Goal: Communication & Community: Answer question/provide support

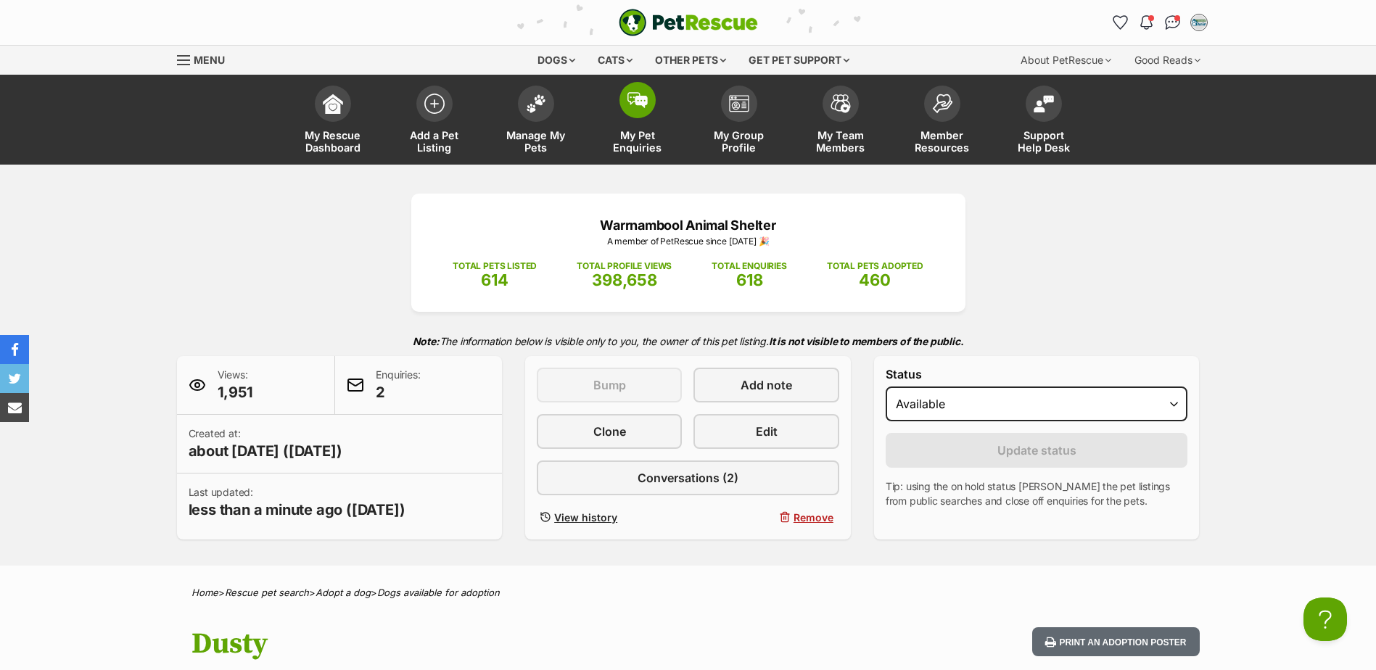
click at [664, 98] on link "My Pet Enquiries" at bounding box center [638, 121] width 102 height 86
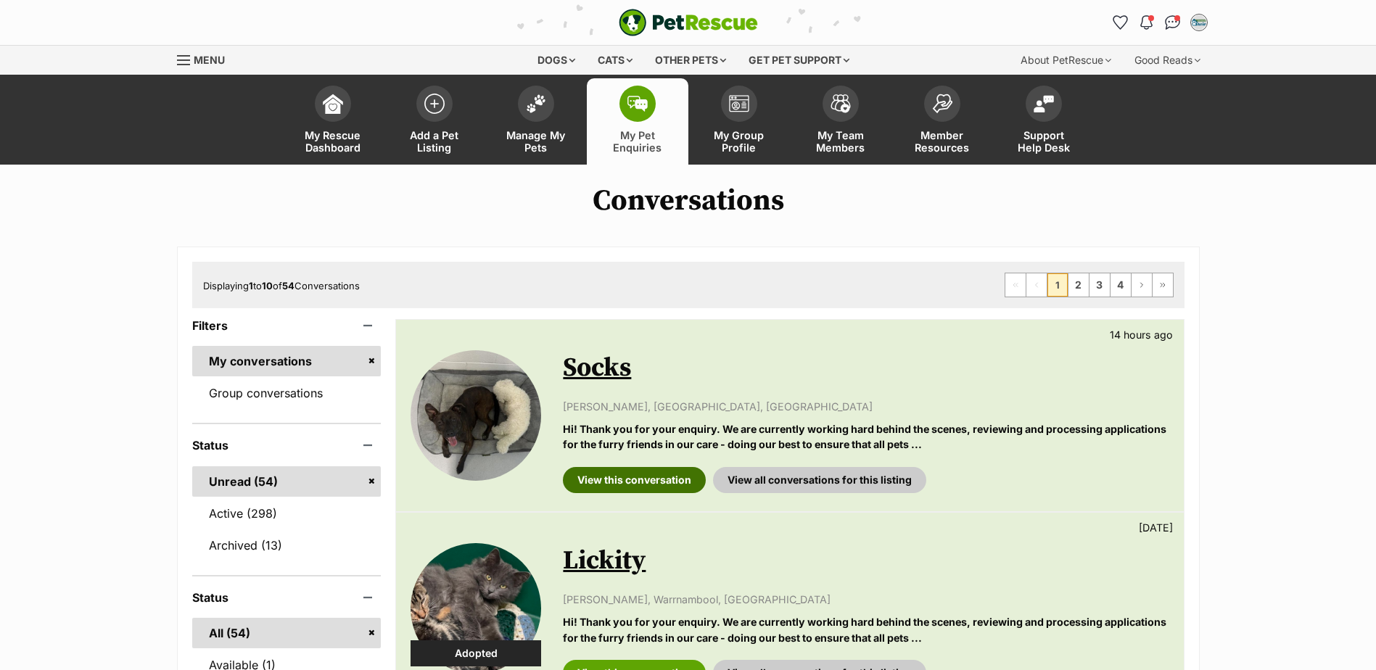
click at [687, 483] on link "View this conversation" at bounding box center [634, 480] width 143 height 26
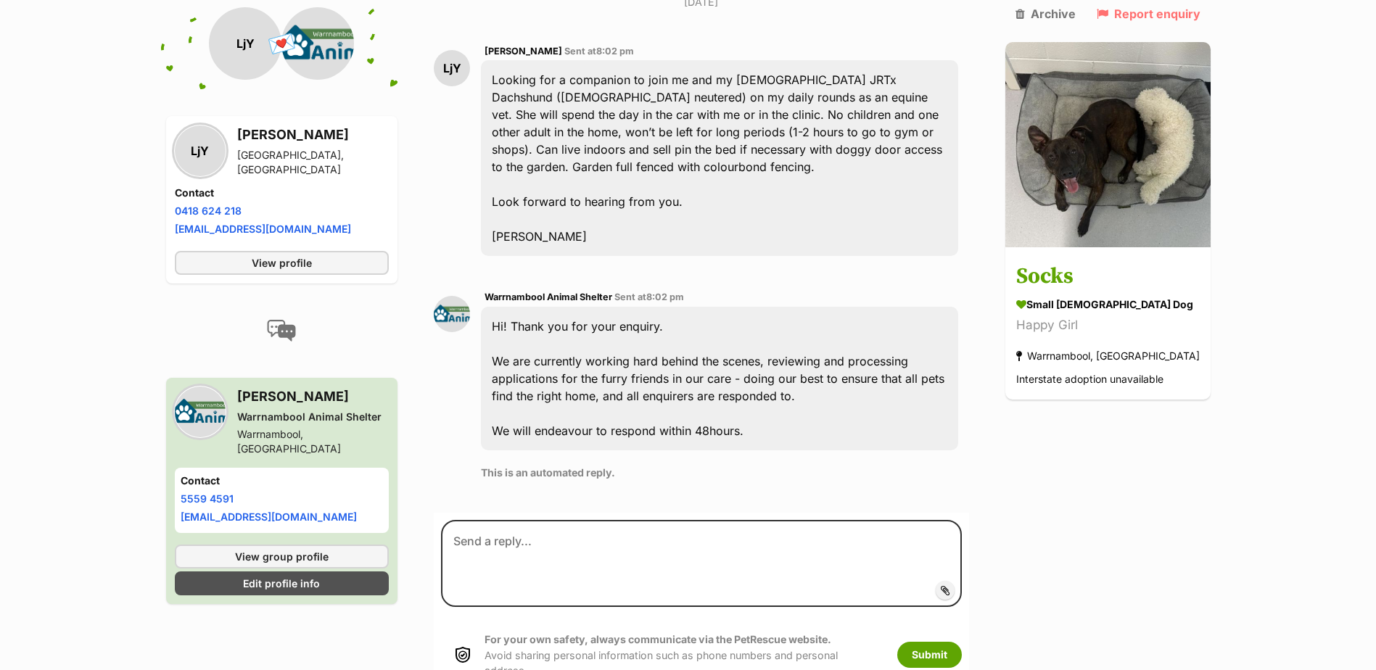
scroll to position [435, 0]
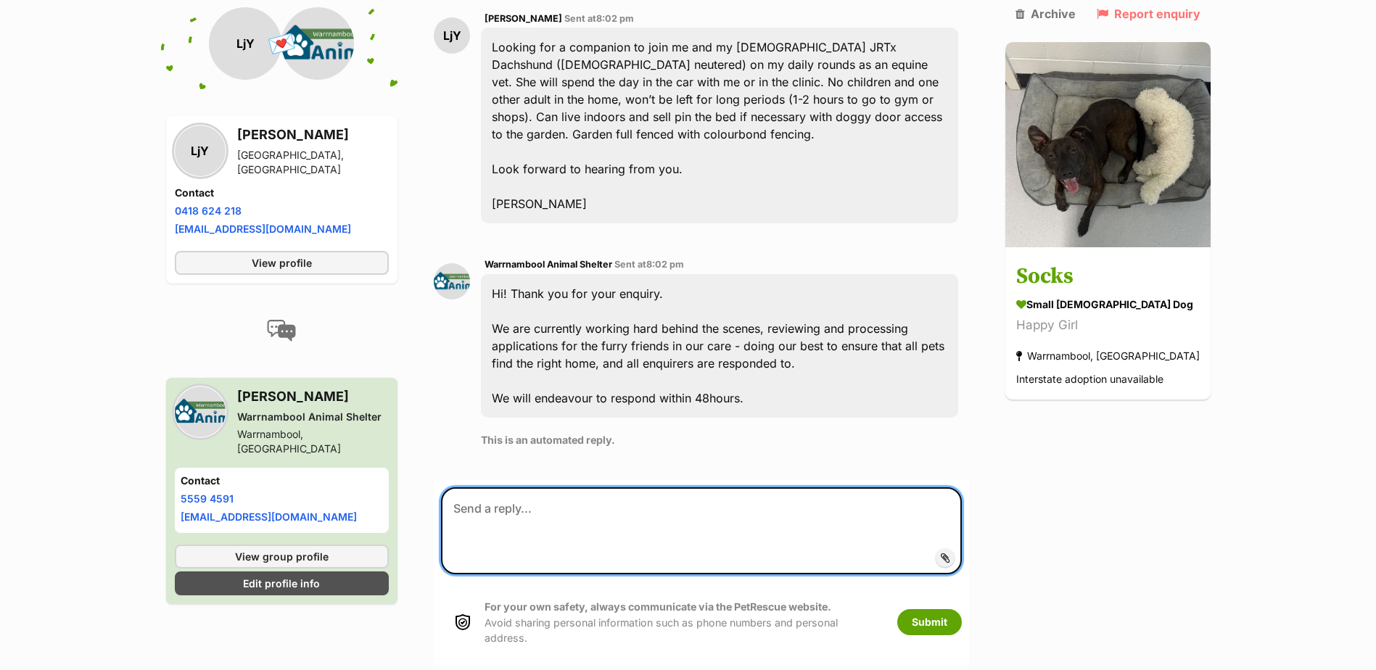
click at [553, 497] on textarea at bounding box center [701, 530] width 520 height 87
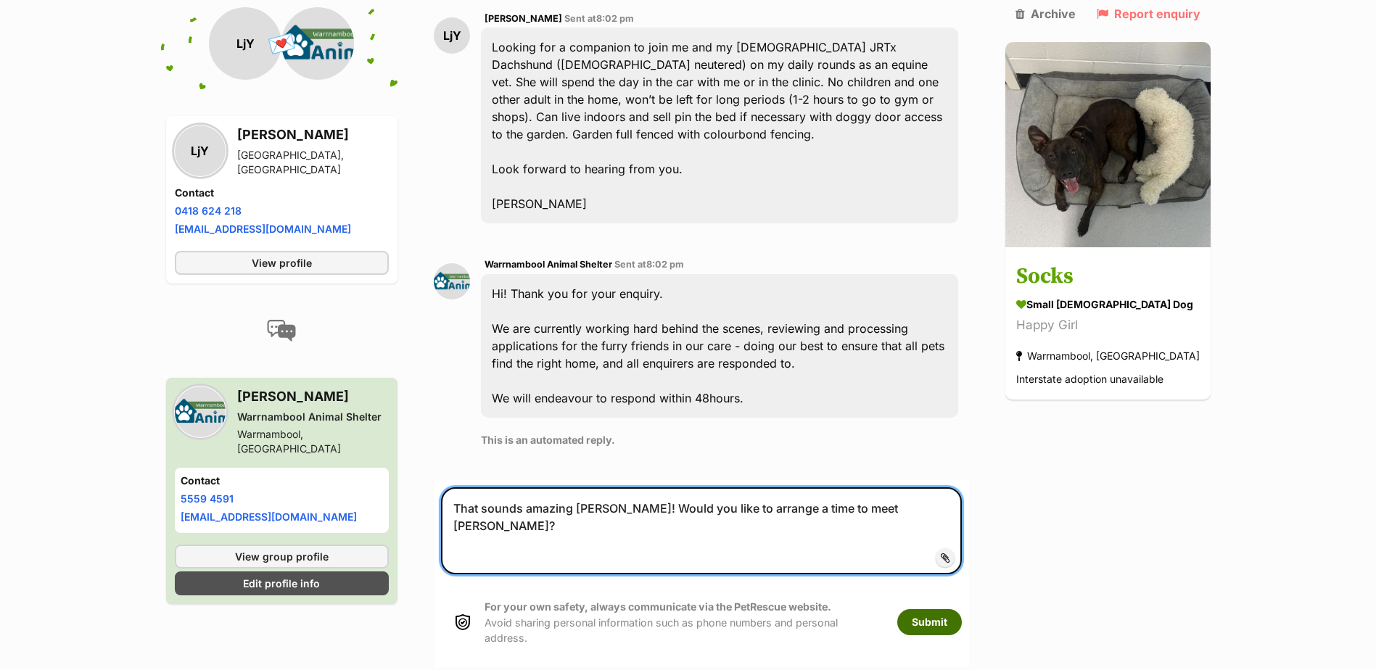
type textarea "That sounds amazing Lisa! Would you like to arrange a time to meet Socks?"
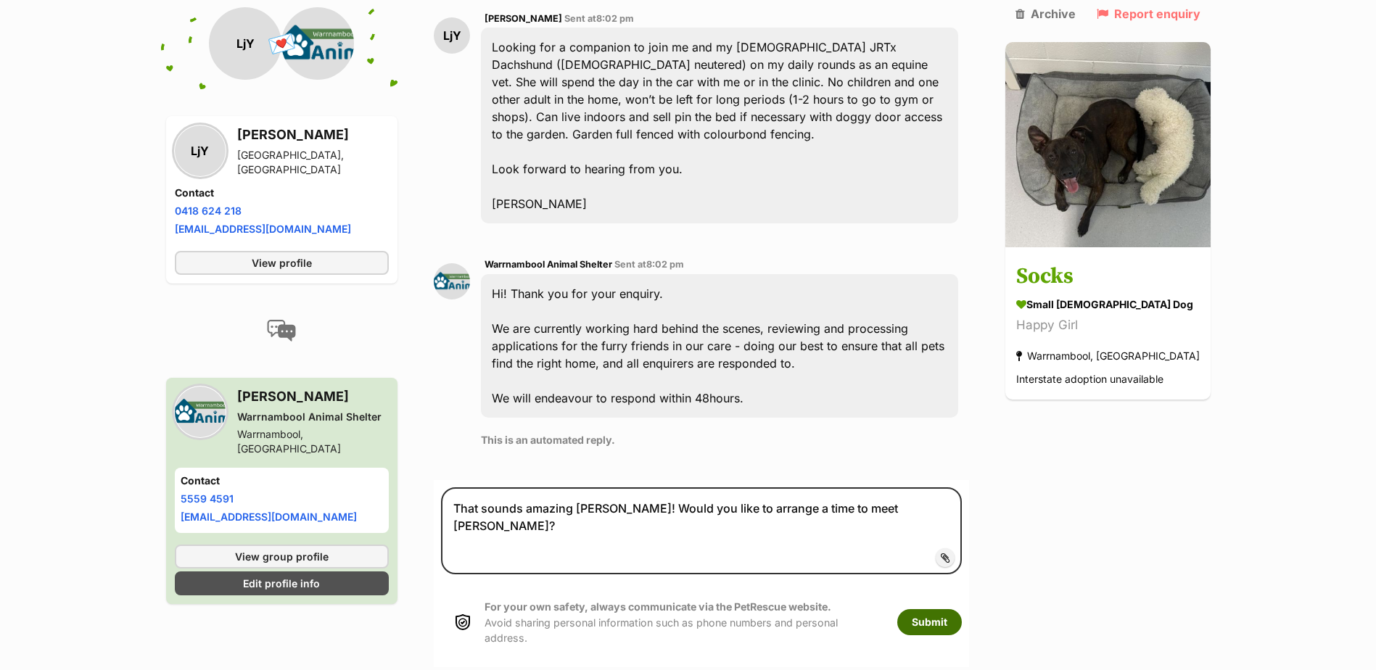
click at [962, 609] on button "Submit" at bounding box center [929, 622] width 65 height 26
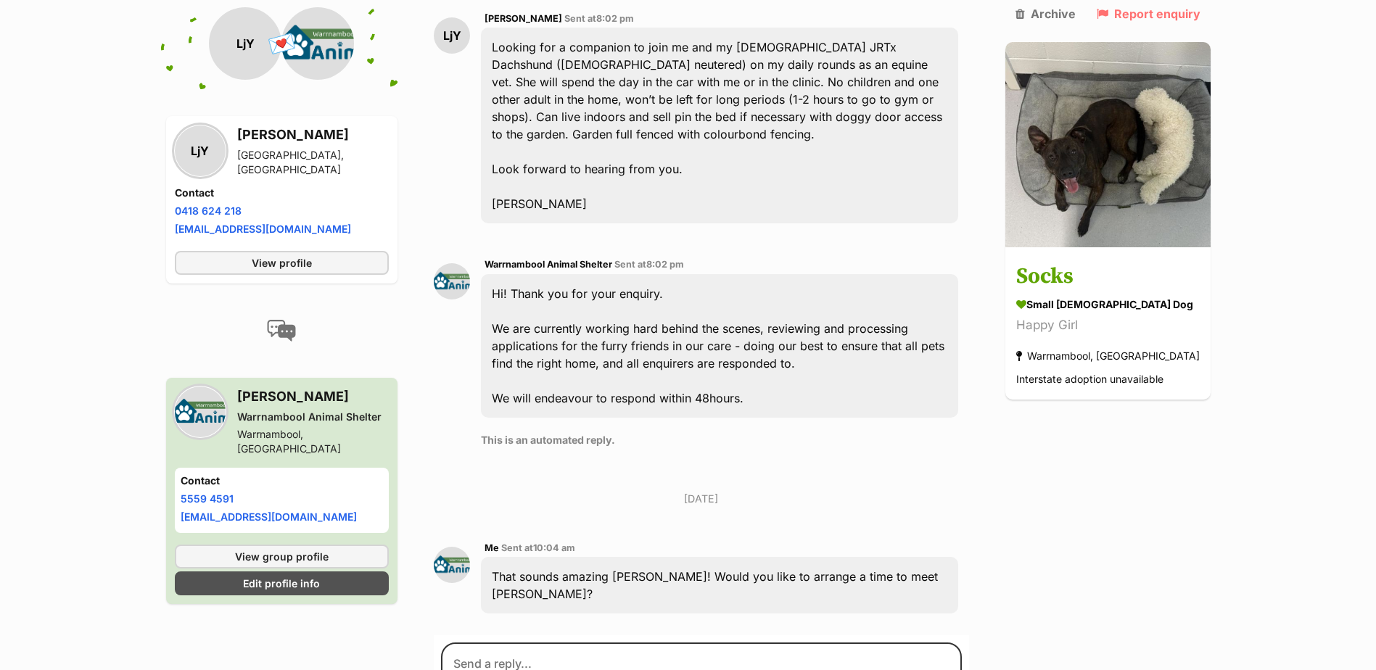
scroll to position [290, 0]
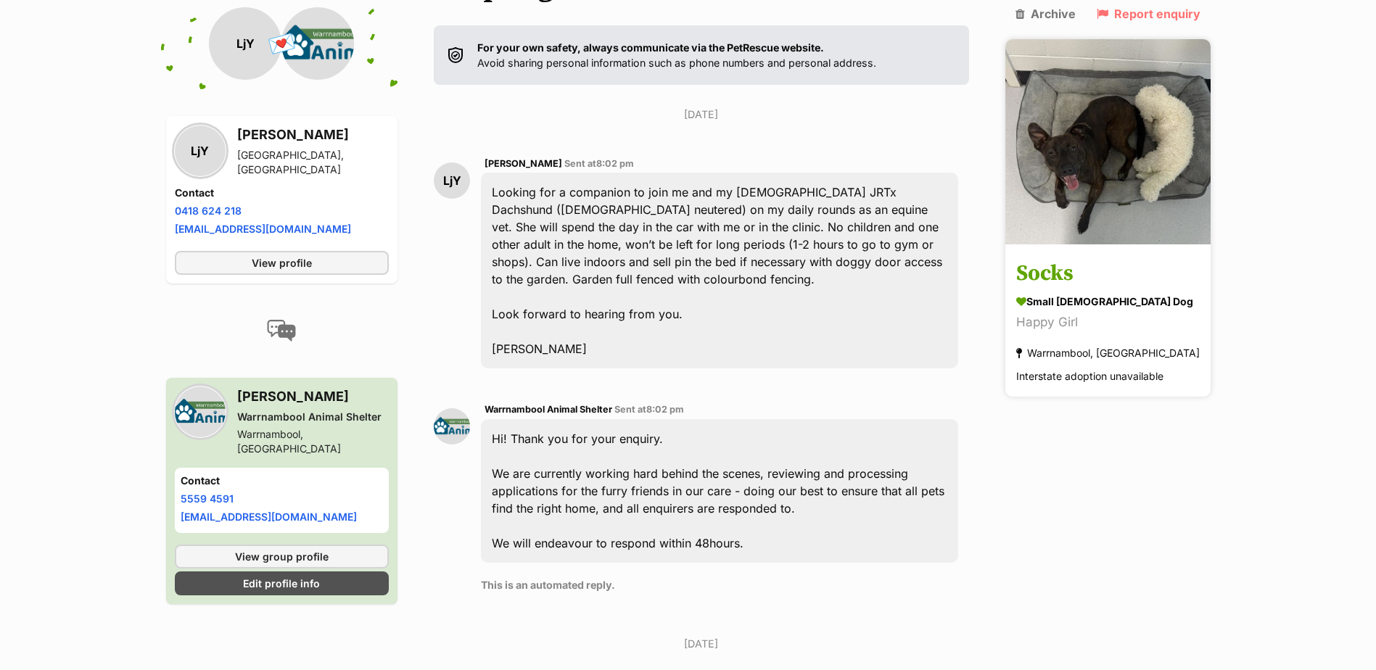
click at [1060, 269] on link "Socks small female Dog Happy Girl Warrnambool, VIC Interstate adoption unavaila…" at bounding box center [1107, 322] width 205 height 150
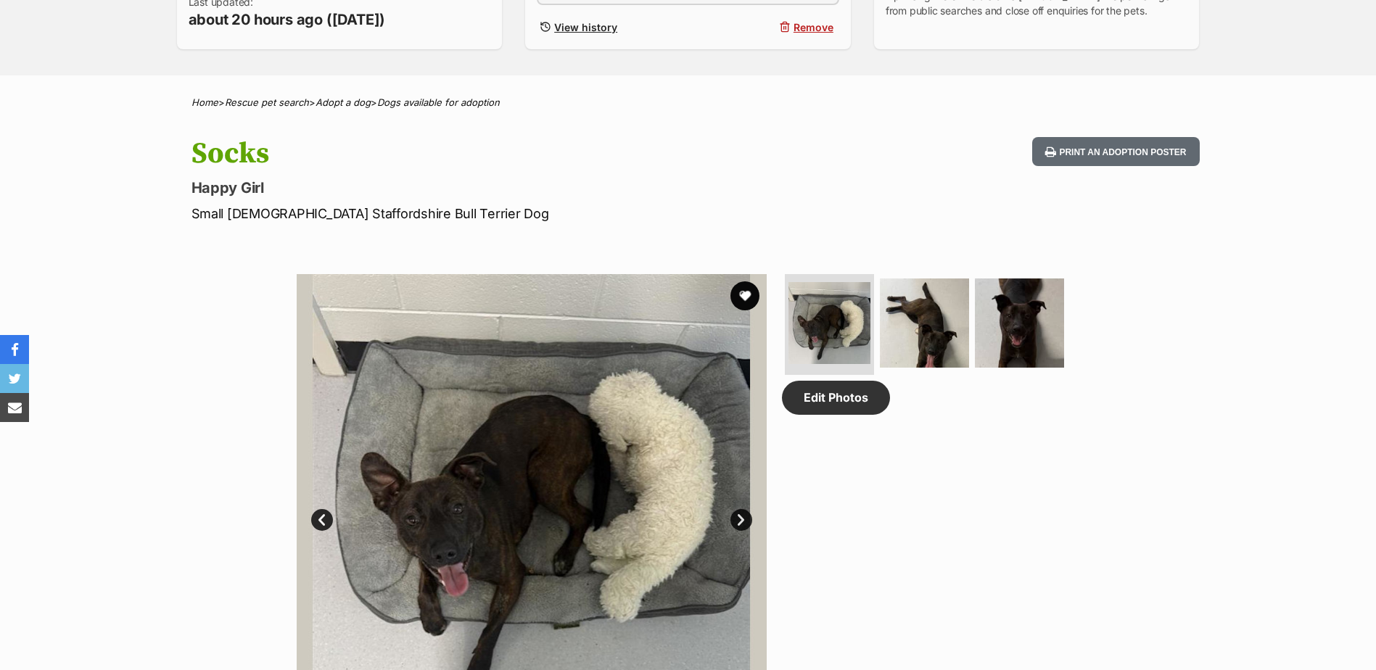
scroll to position [653, 0]
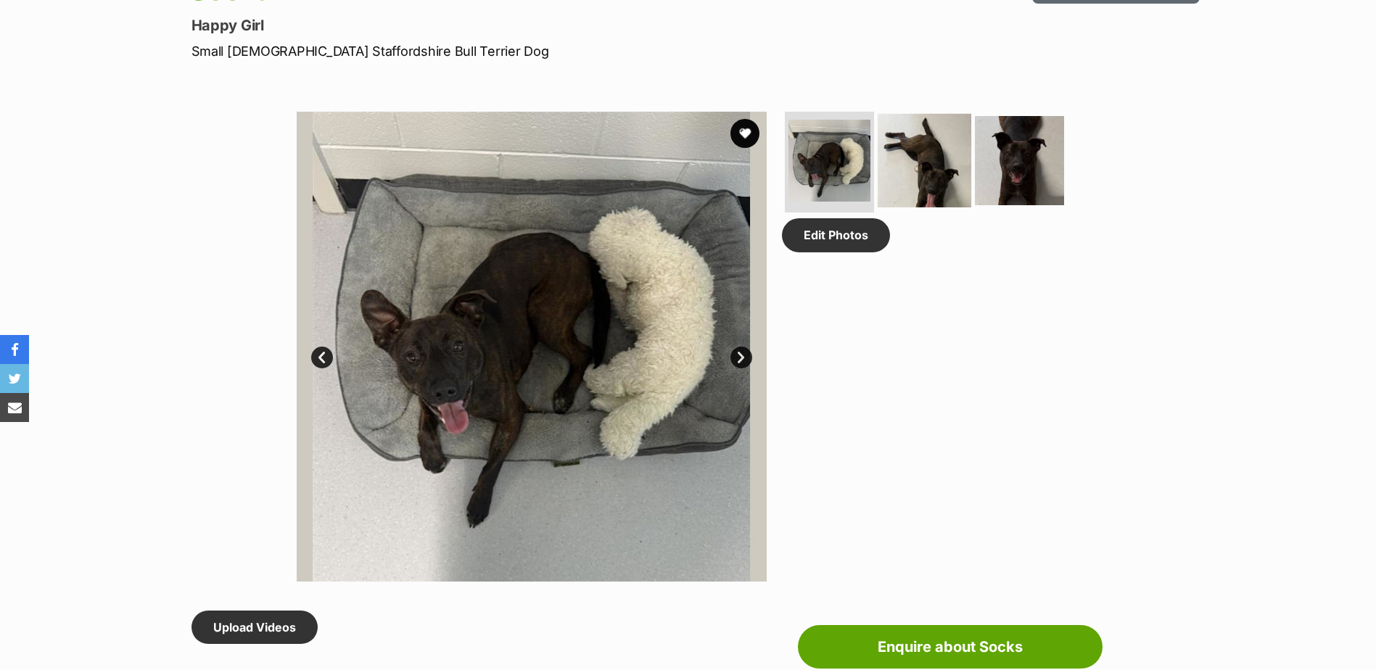
click at [947, 153] on img at bounding box center [925, 160] width 94 height 94
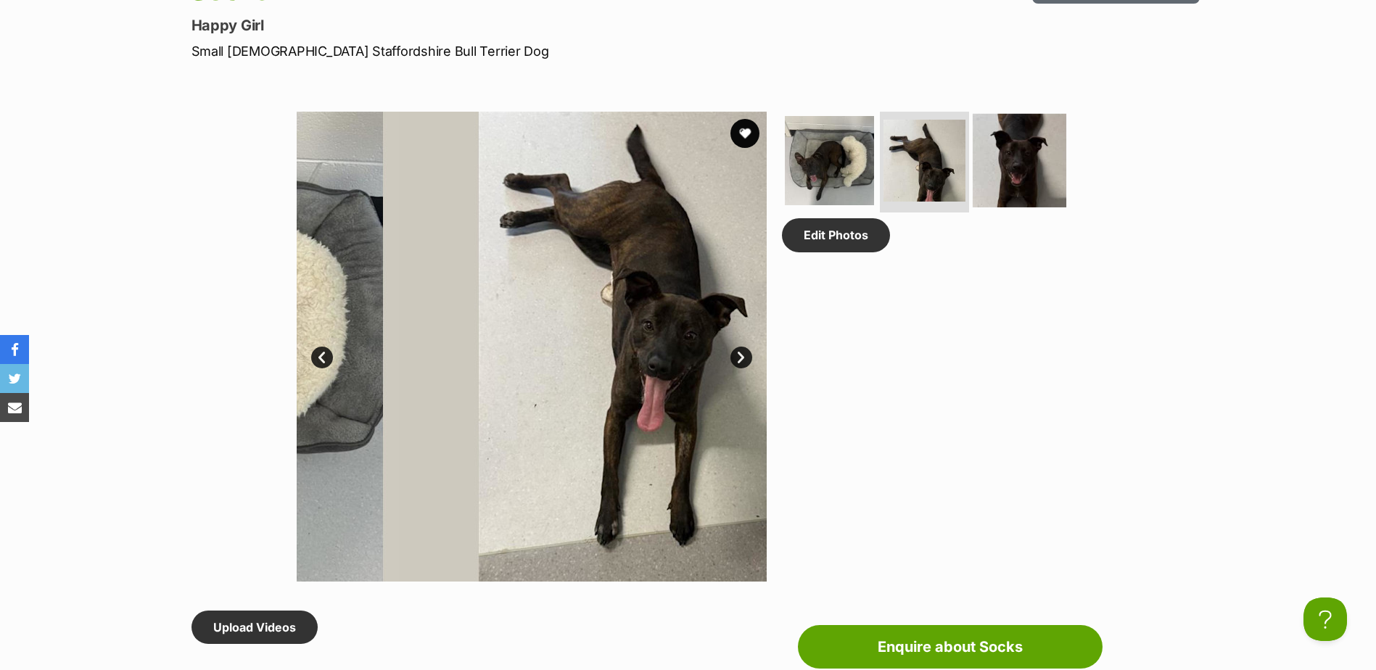
scroll to position [0, 0]
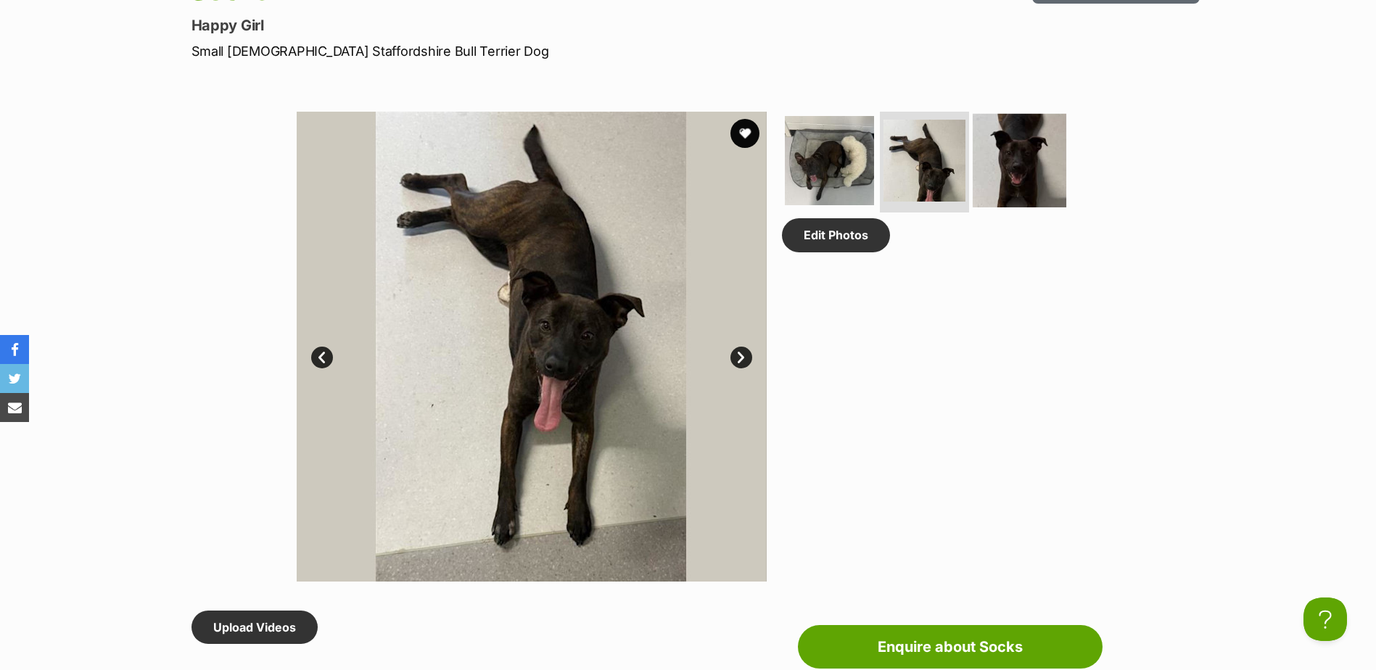
click at [999, 168] on img at bounding box center [1020, 160] width 94 height 94
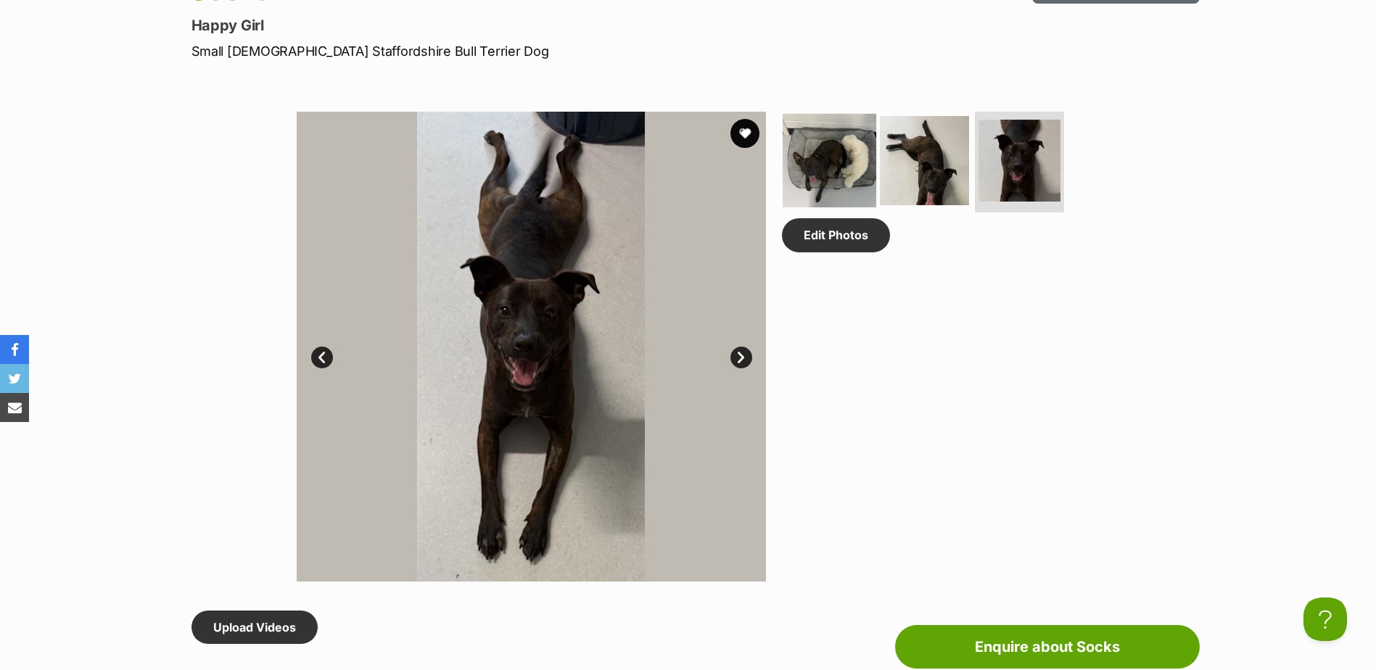
click at [822, 166] on img at bounding box center [830, 160] width 94 height 94
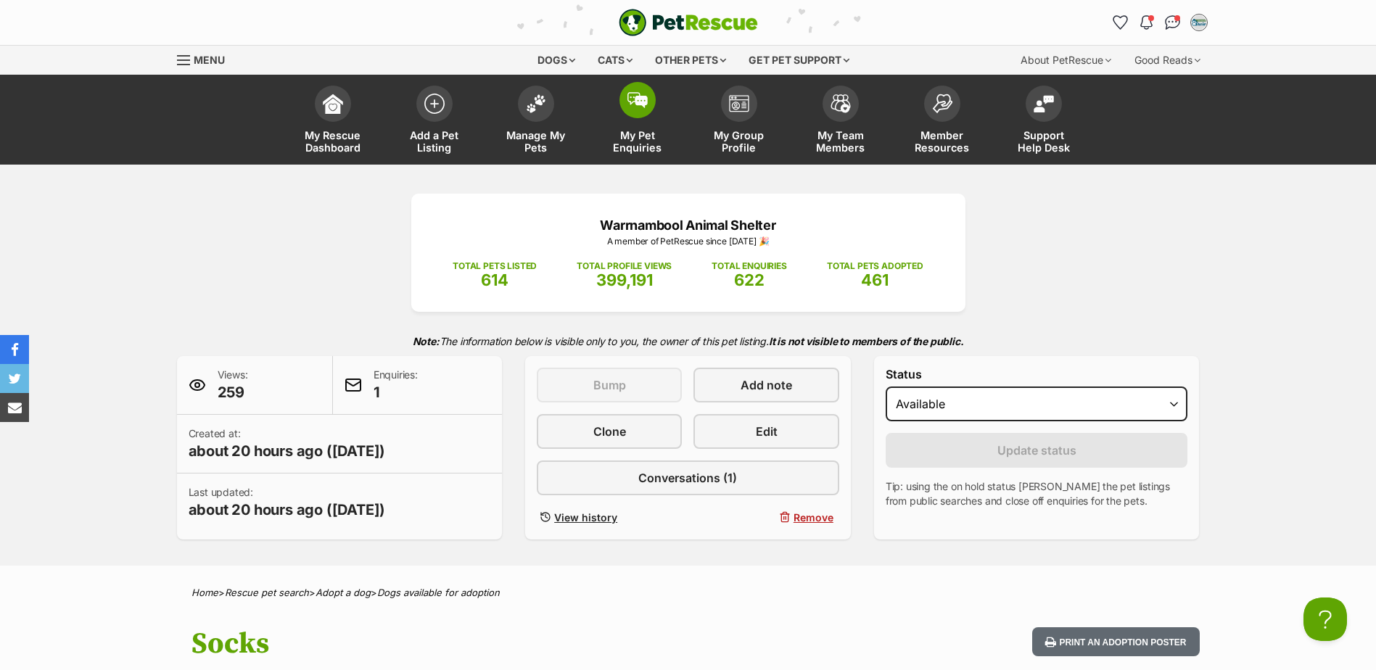
click at [641, 107] on img at bounding box center [637, 100] width 20 height 16
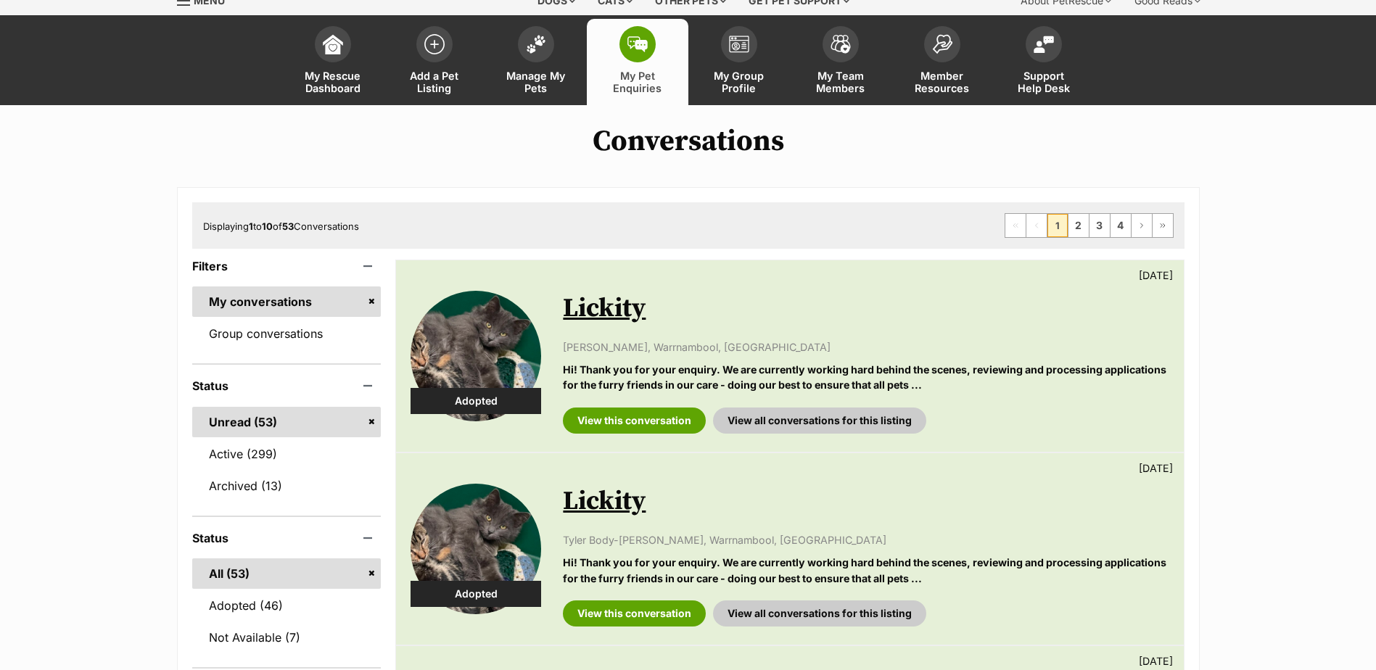
scroll to position [73, 0]
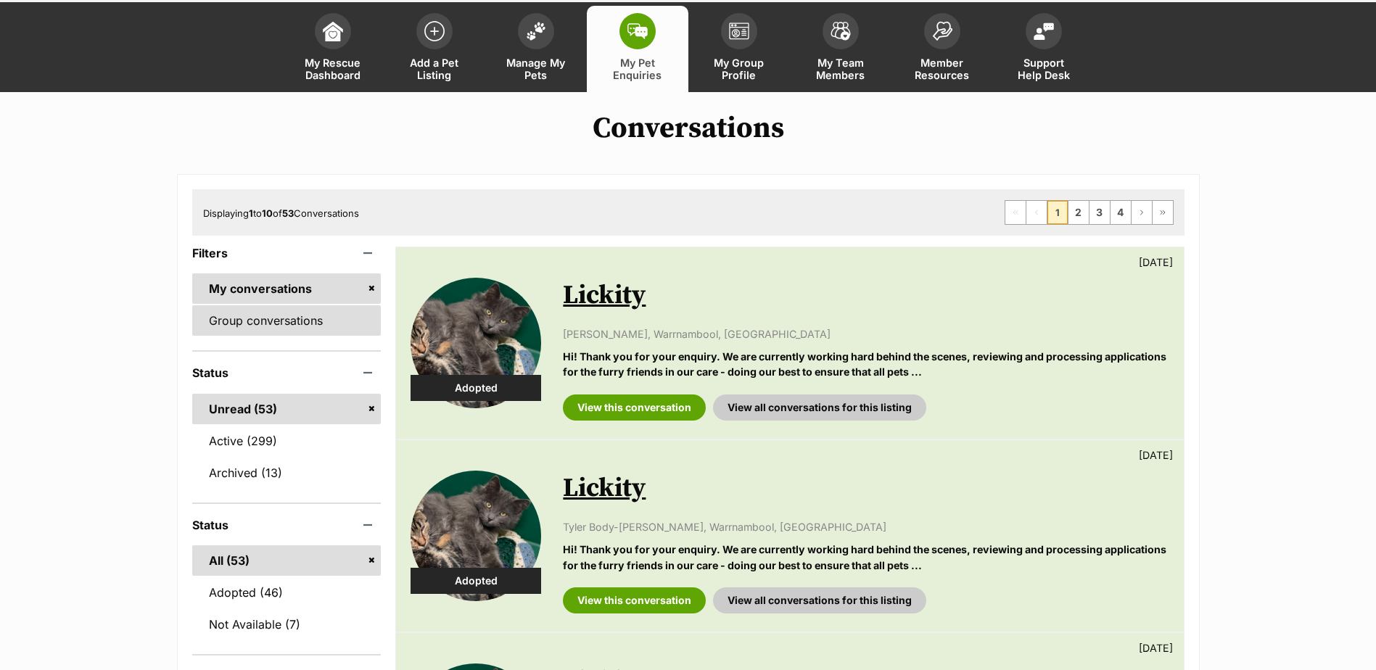
click at [258, 318] on link "Group conversations" at bounding box center [286, 320] width 189 height 30
